Goal: Task Accomplishment & Management: Complete application form

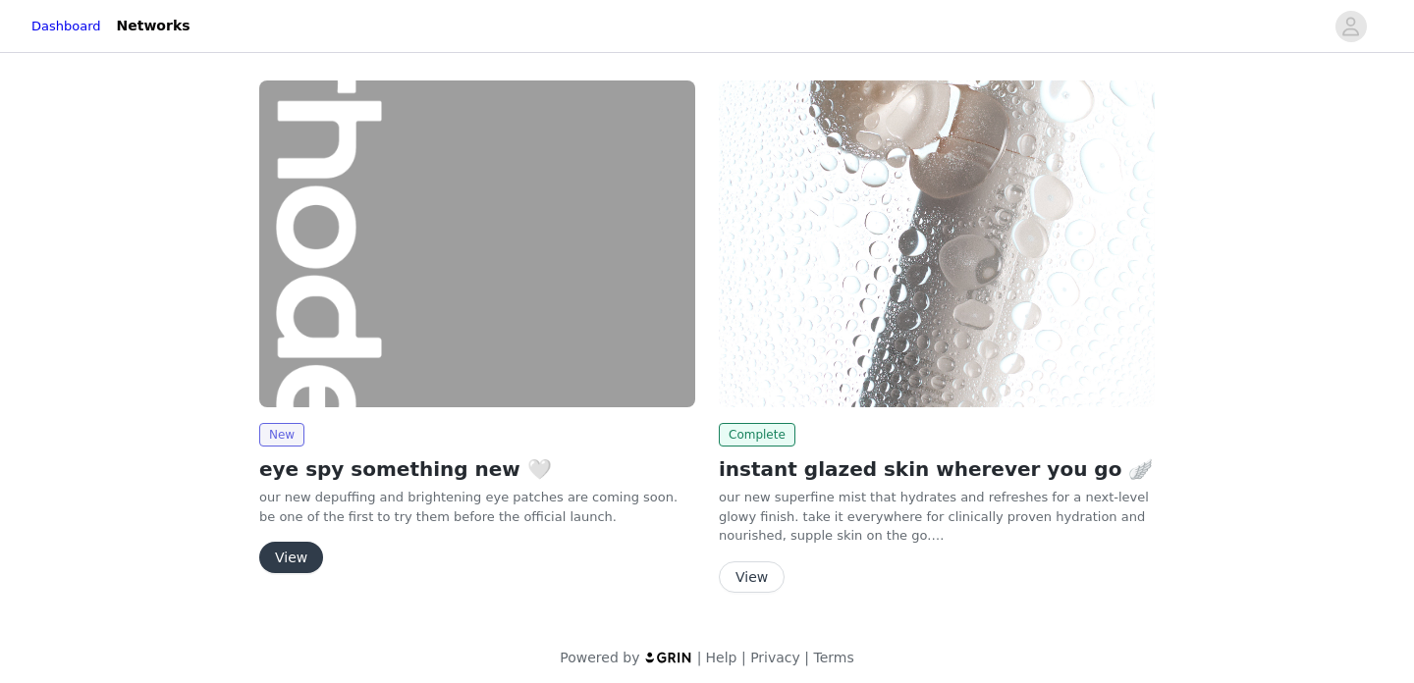
click at [288, 552] on button "View" at bounding box center [291, 557] width 64 height 31
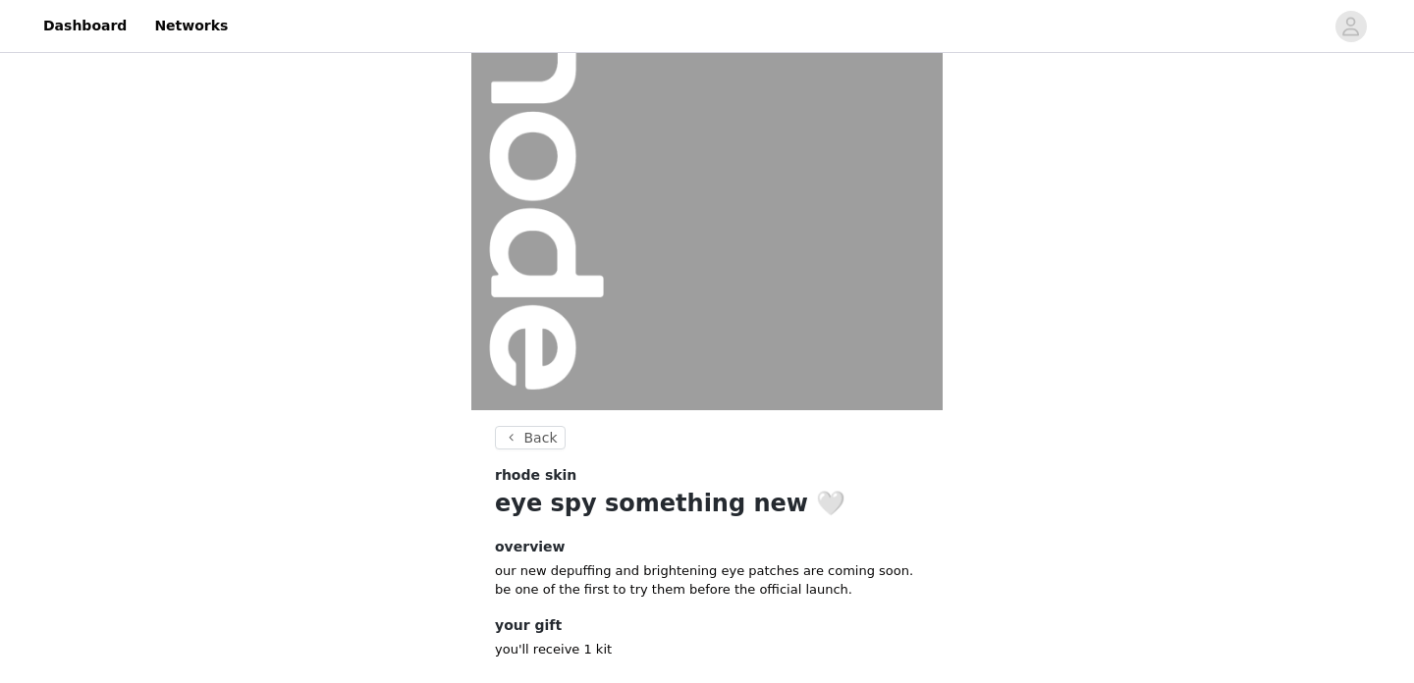
scroll to position [228, 0]
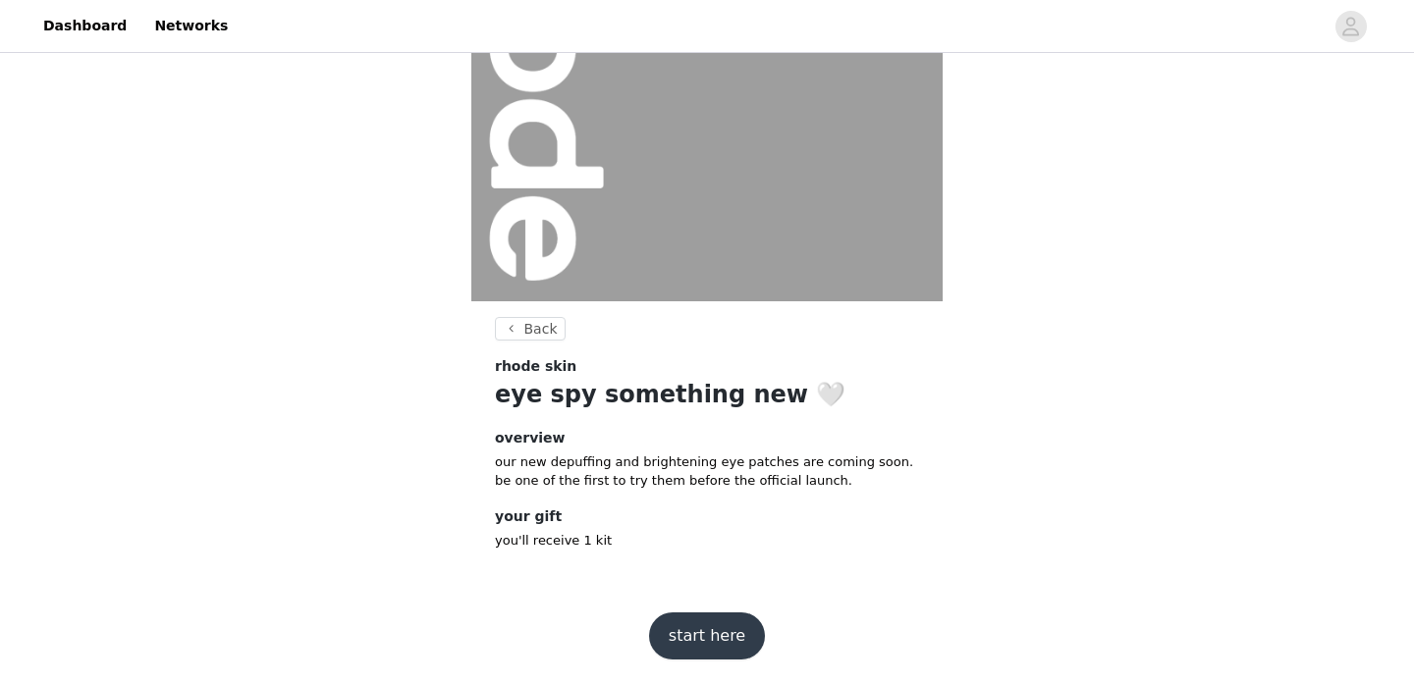
click at [714, 638] on button "start here" at bounding box center [707, 636] width 116 height 47
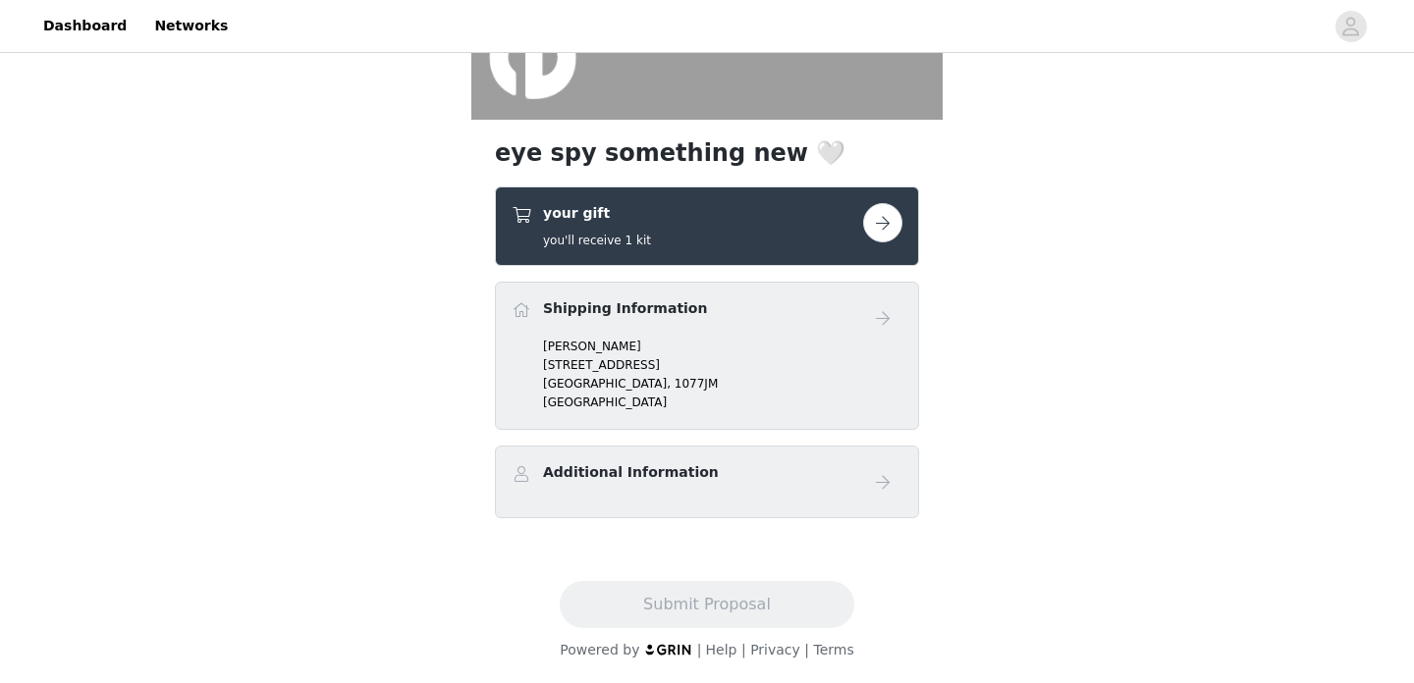
scroll to position [409, 0]
click at [888, 227] on button "button" at bounding box center [882, 222] width 39 height 39
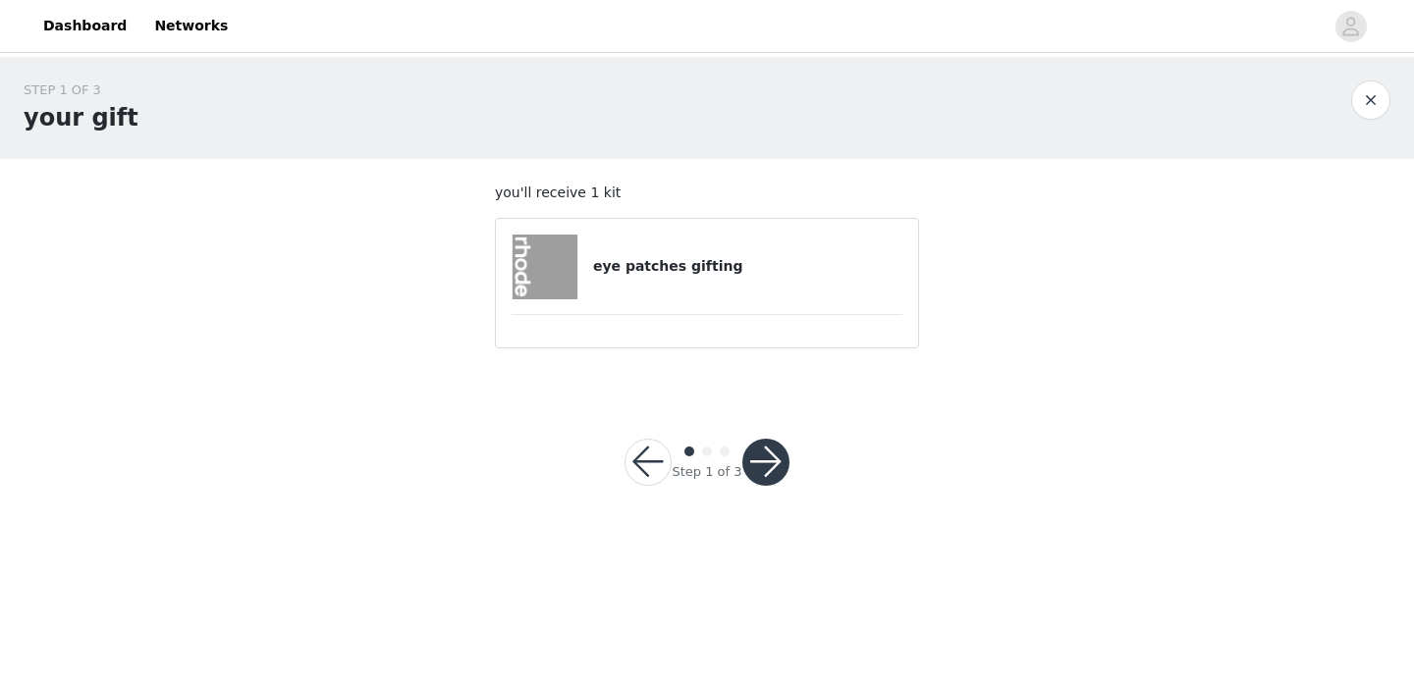
click at [759, 449] on button "button" at bounding box center [765, 462] width 47 height 47
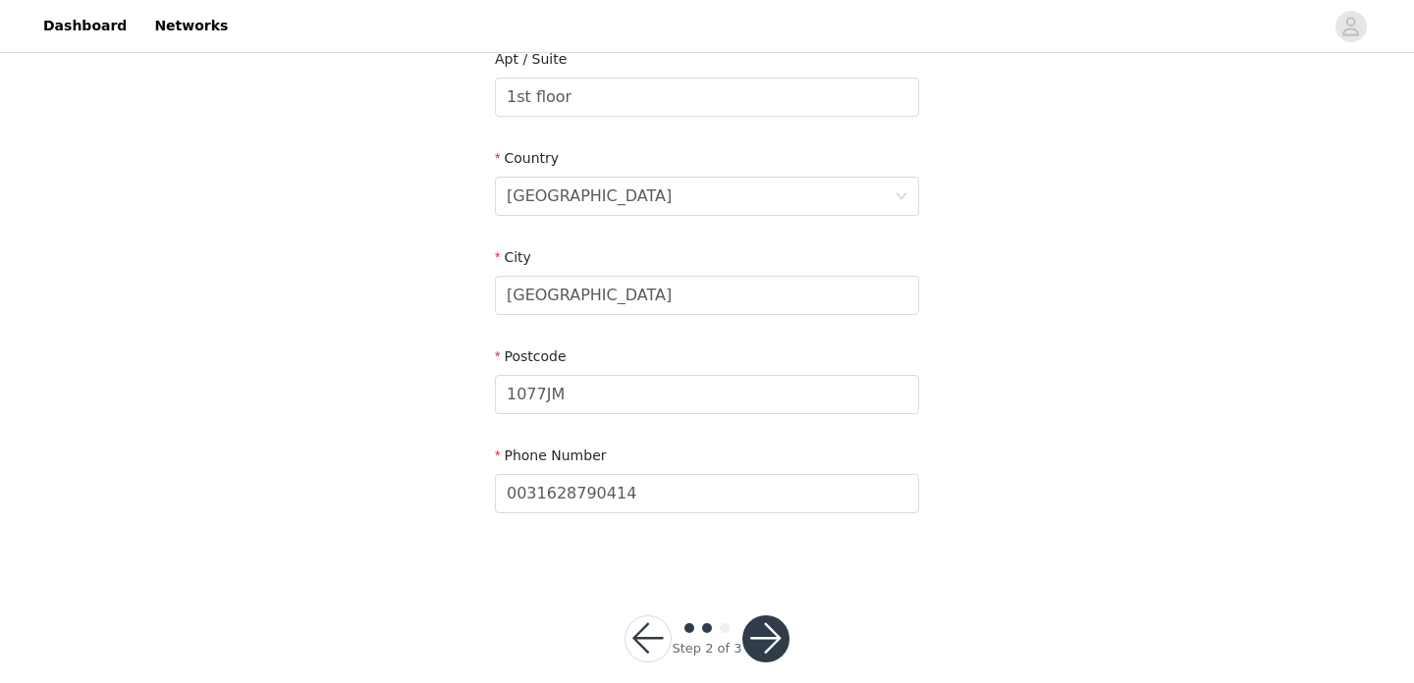
scroll to position [556, 0]
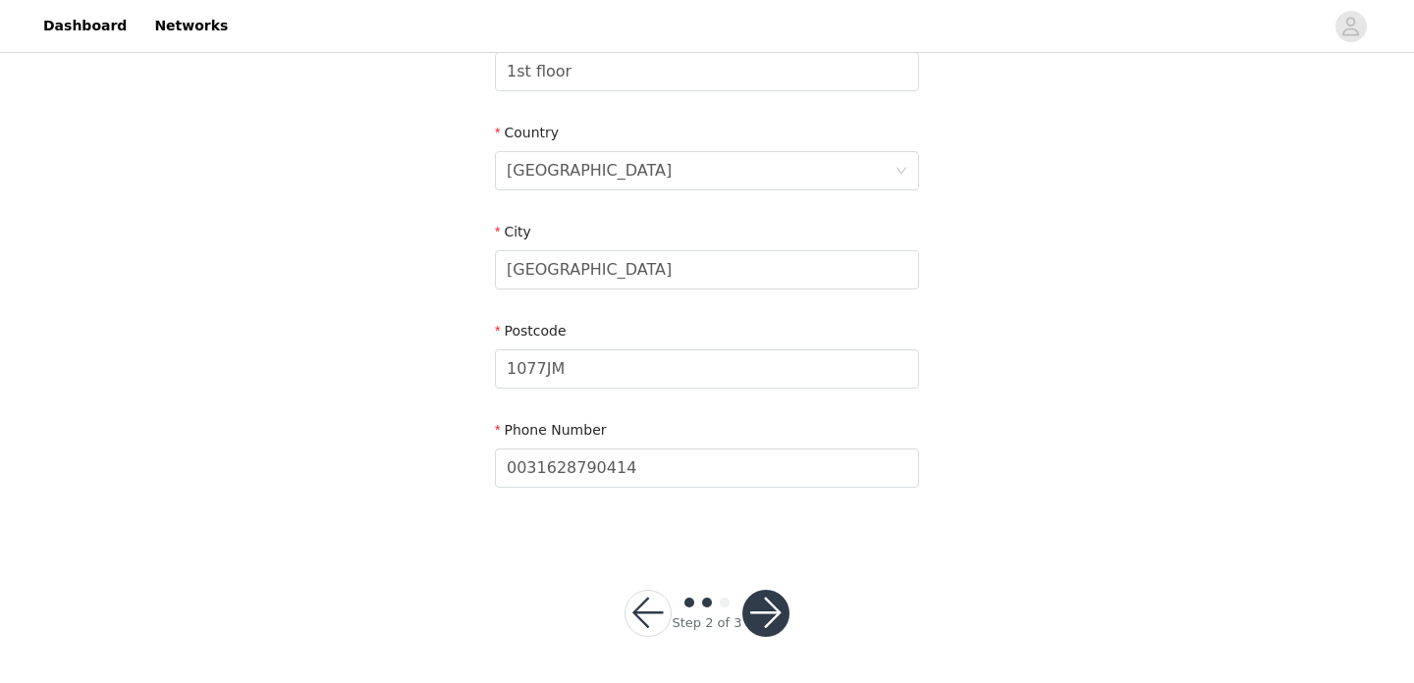
click at [762, 609] on button "button" at bounding box center [765, 613] width 47 height 47
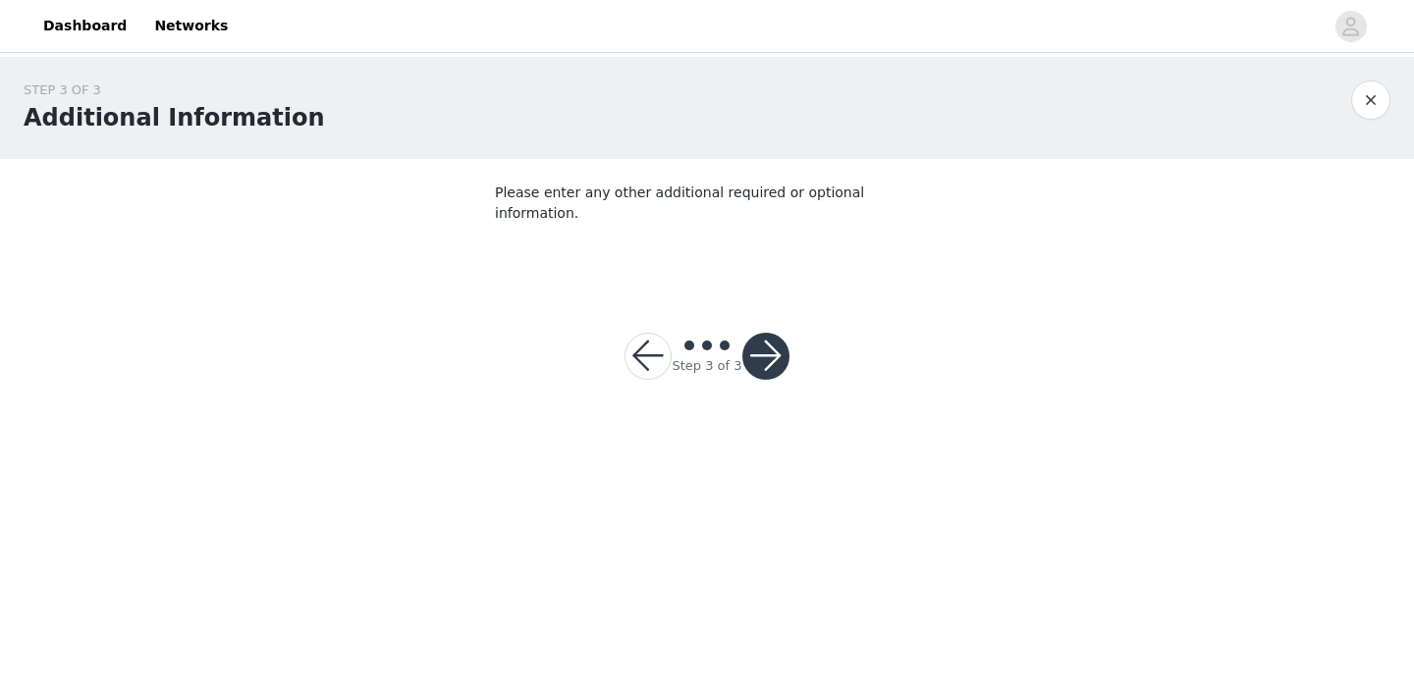
click at [769, 339] on button "button" at bounding box center [765, 356] width 47 height 47
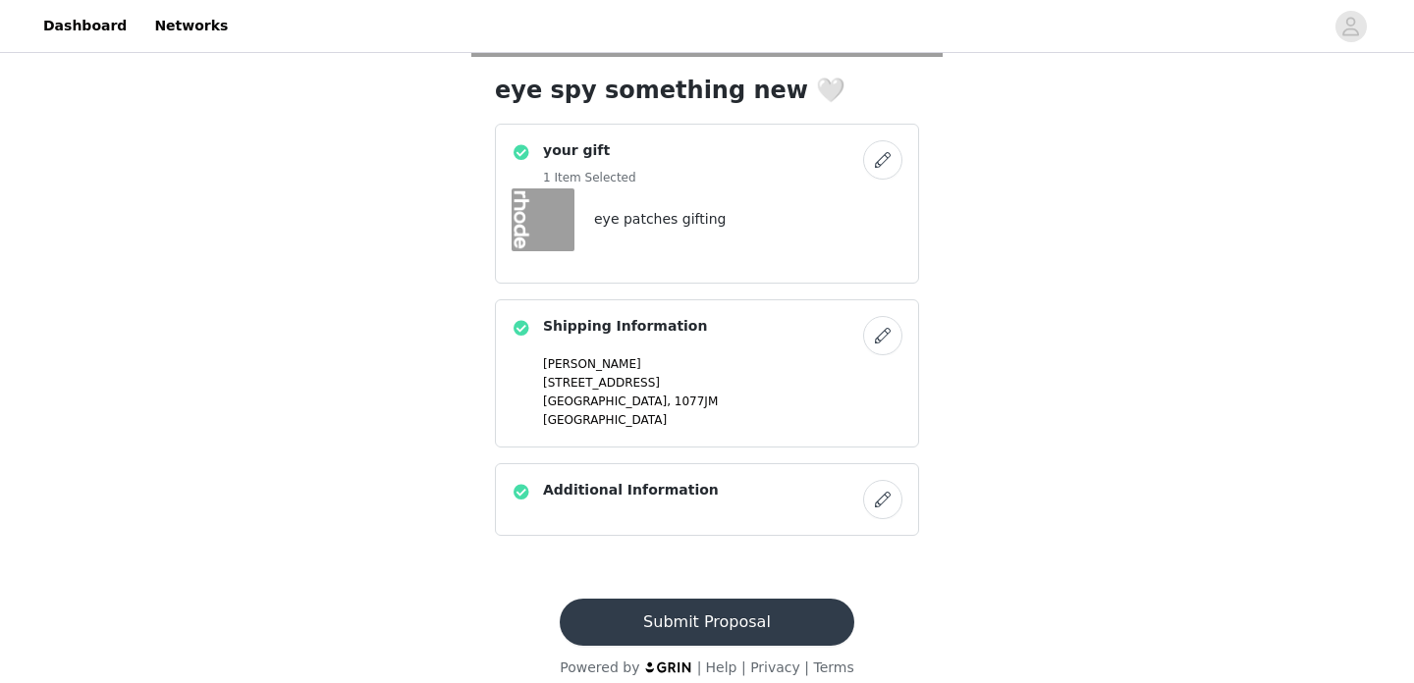
scroll to position [479, 0]
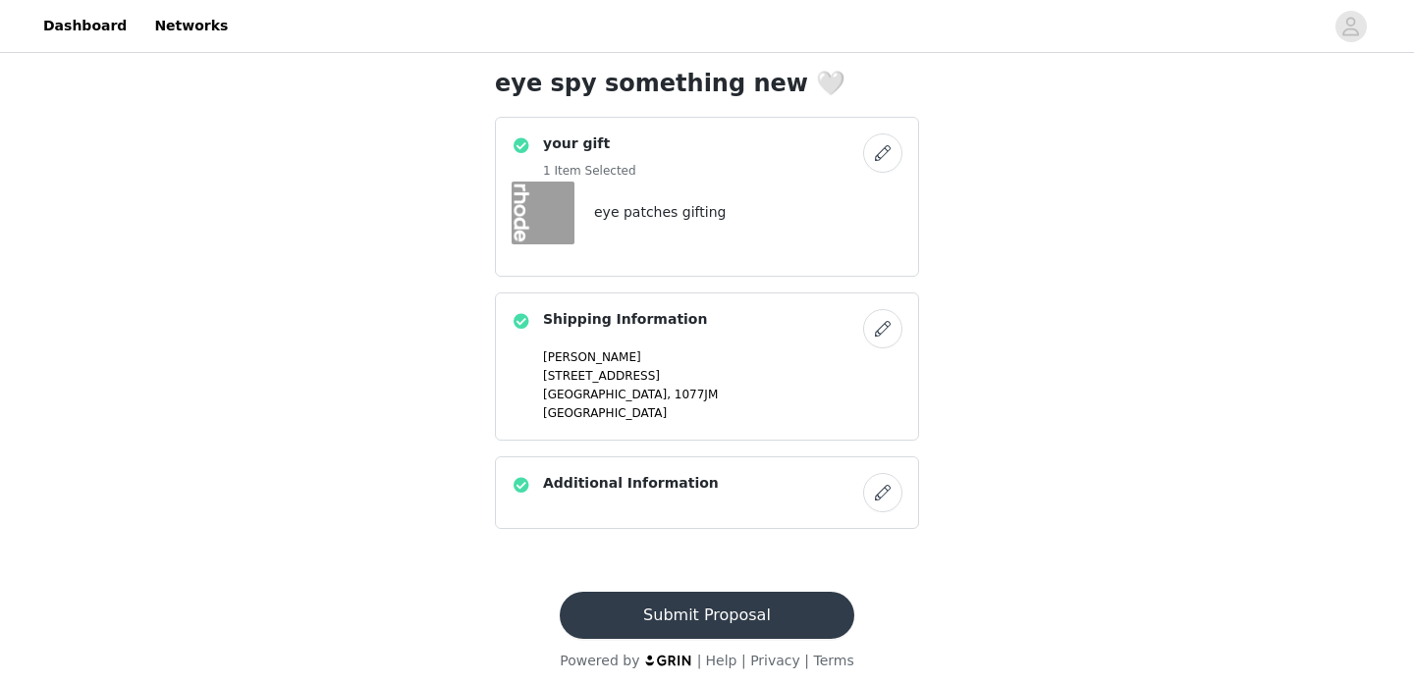
click at [682, 612] on button "Submit Proposal" at bounding box center [707, 615] width 294 height 47
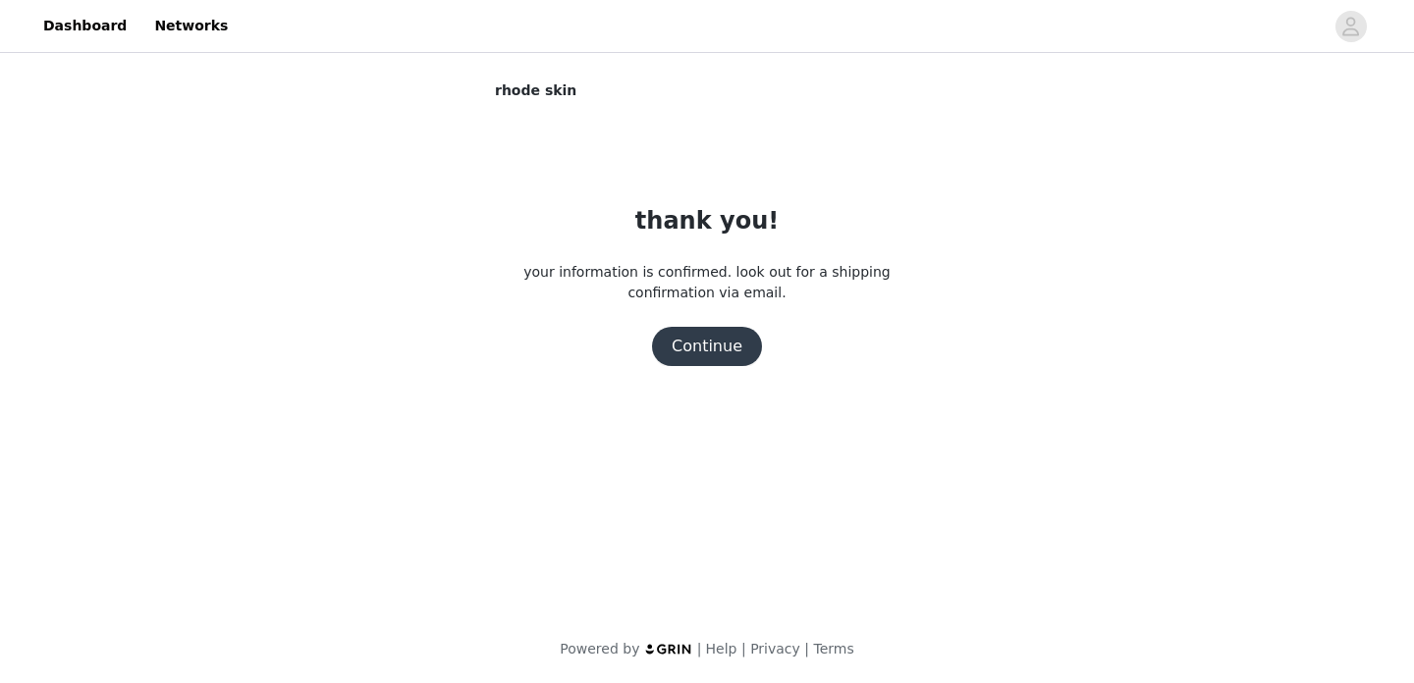
click at [705, 351] on button "Continue" at bounding box center [707, 346] width 110 height 39
